Goal: Information Seeking & Learning: Learn about a topic

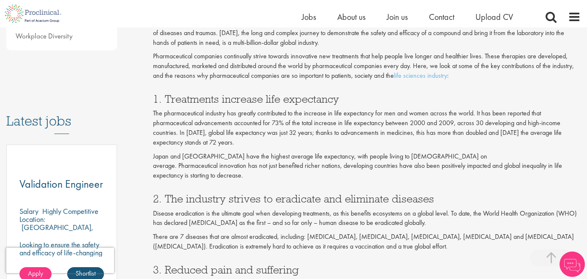
scroll to position [364, 0]
click at [431, 81] on div "Pharmaceuticals have been used to treat illnesses for thousands of years. The e…" at bounding box center [367, 49] width 440 height 71
click at [432, 75] on link "life sciences industry" at bounding box center [420, 75] width 53 height 9
